Goal: Find specific page/section: Find specific page/section

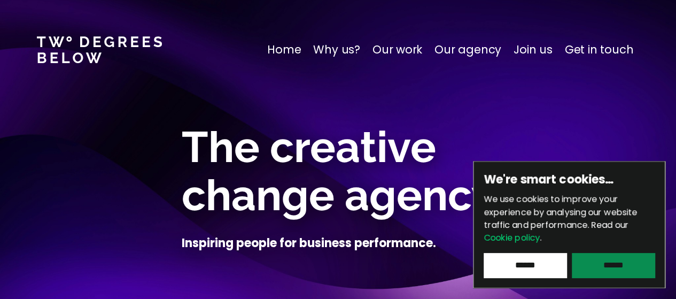
click at [576, 261] on input "******" at bounding box center [613, 265] width 83 height 25
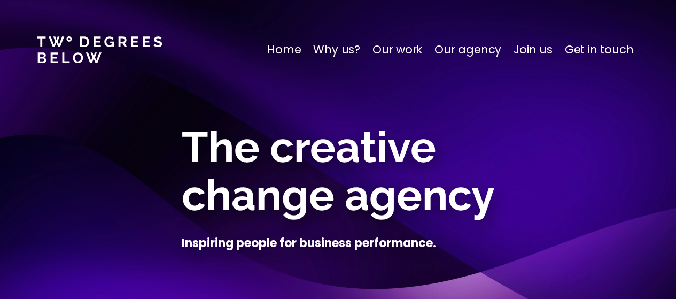
click at [293, 51] on p "Home" at bounding box center [284, 49] width 34 height 17
click at [608, 52] on p "Get in touch" at bounding box center [599, 49] width 68 height 17
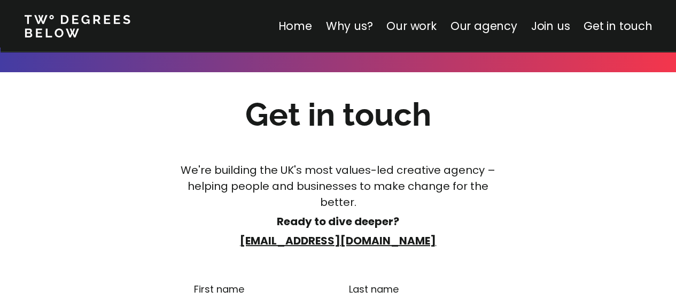
scroll to position [6224, 0]
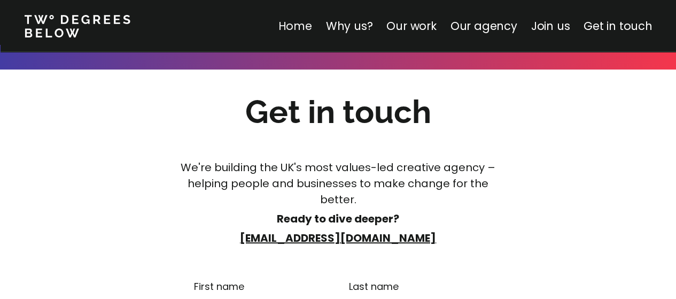
click at [304, 28] on link "Home" at bounding box center [295, 25] width 34 height 15
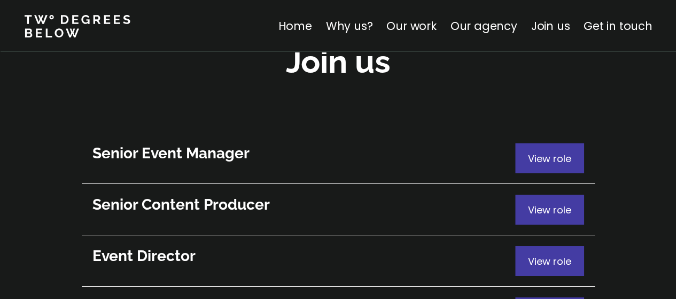
scroll to position [5897, 0]
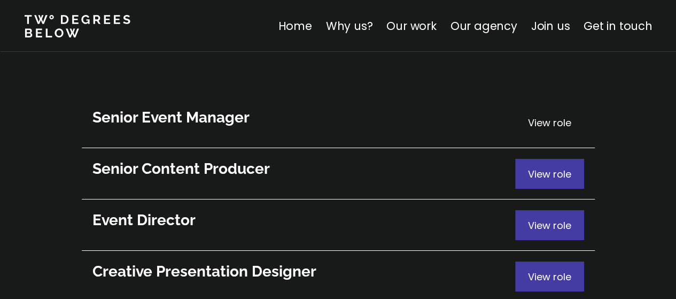
click at [545, 116] on span "View role" at bounding box center [549, 122] width 43 height 13
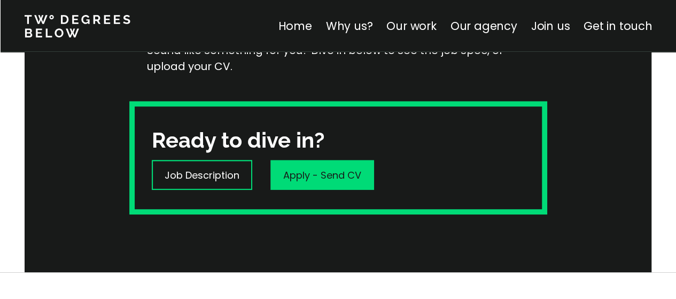
scroll to position [306, 0]
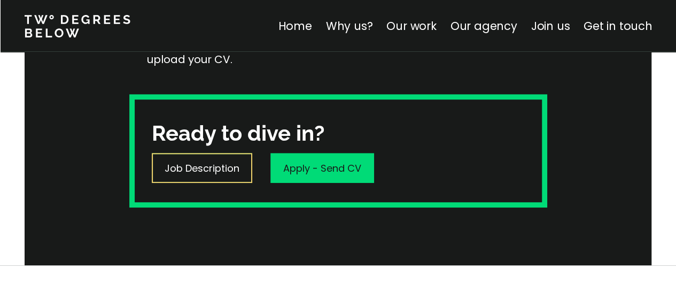
click at [208, 167] on p "Job Description" at bounding box center [202, 168] width 75 height 14
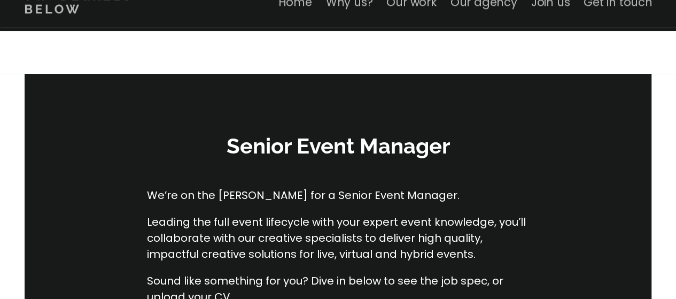
scroll to position [0, 0]
